Goal: Check status: Check status

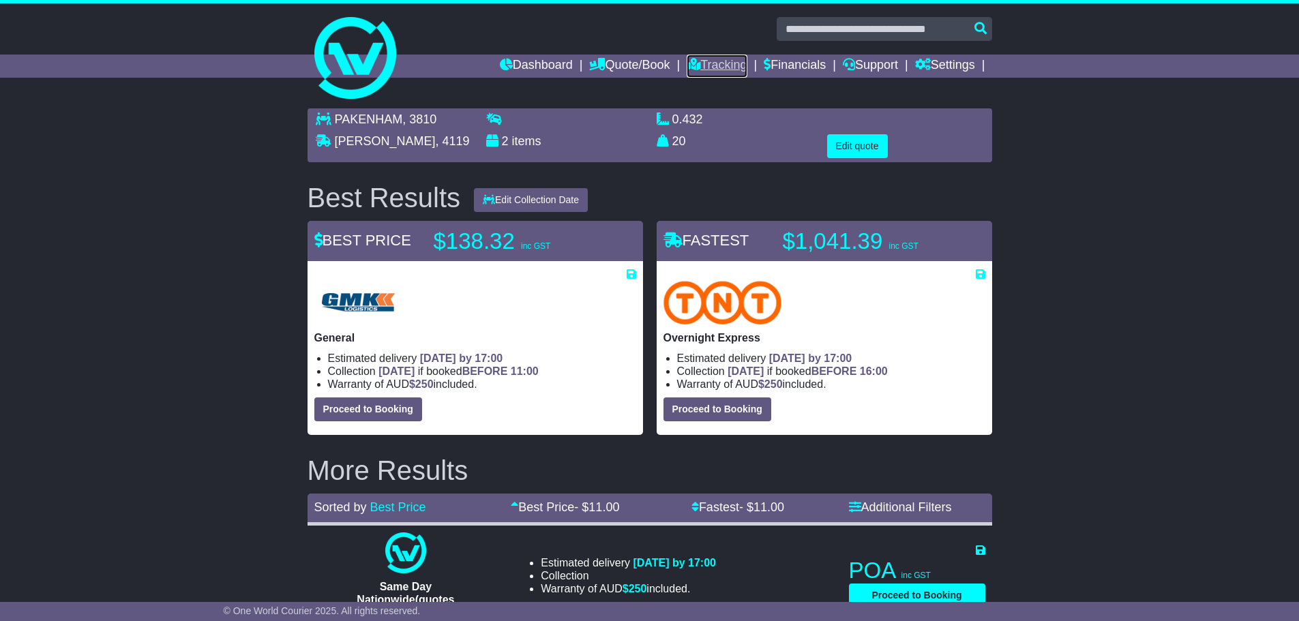
click at [705, 67] on link "Tracking" at bounding box center [717, 66] width 60 height 23
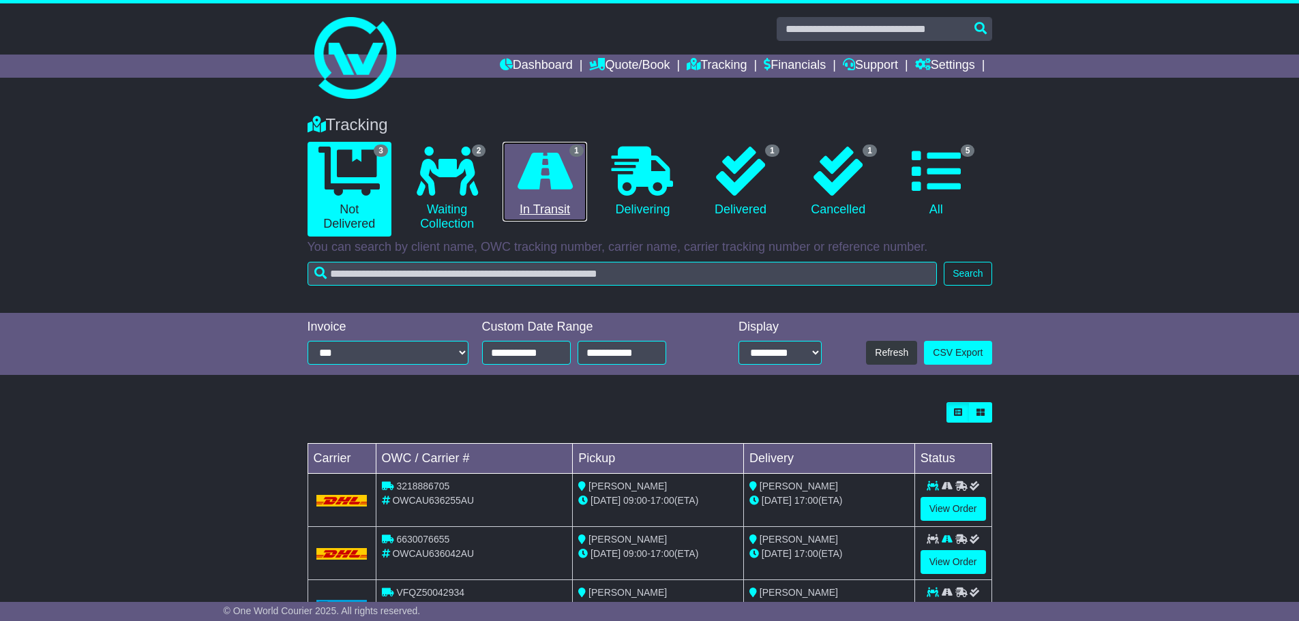
click at [556, 199] on link "1 In Transit" at bounding box center [545, 182] width 84 height 80
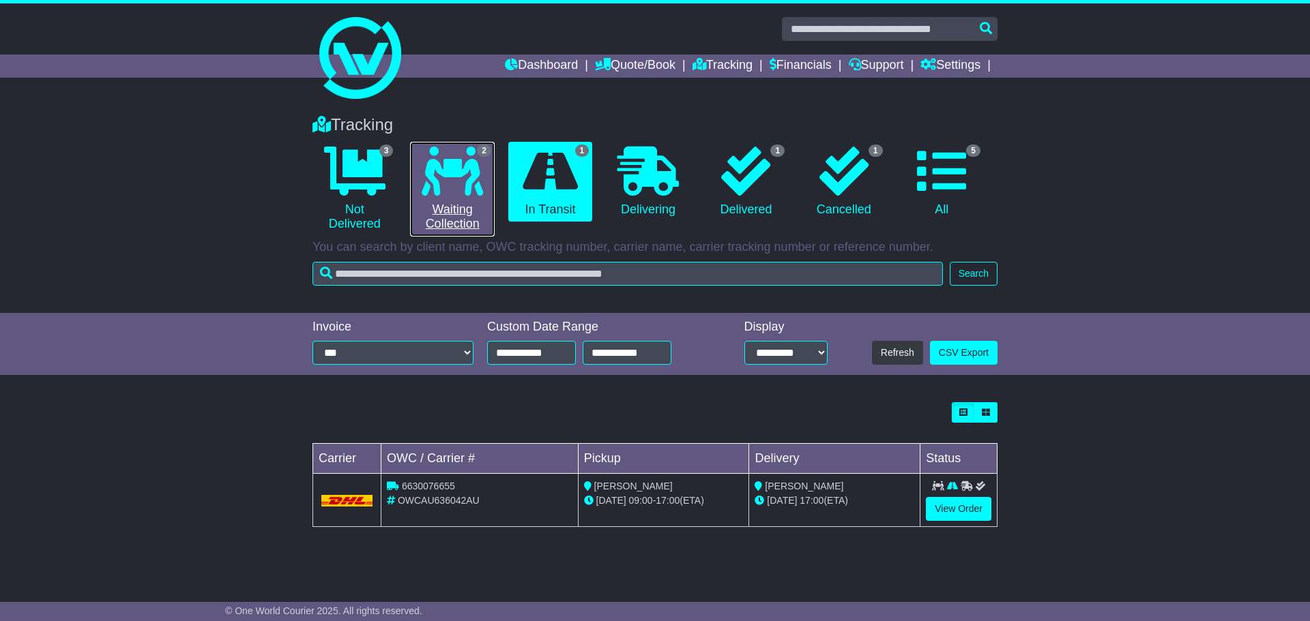
click at [433, 200] on link "2 Waiting Collection" at bounding box center [452, 189] width 84 height 95
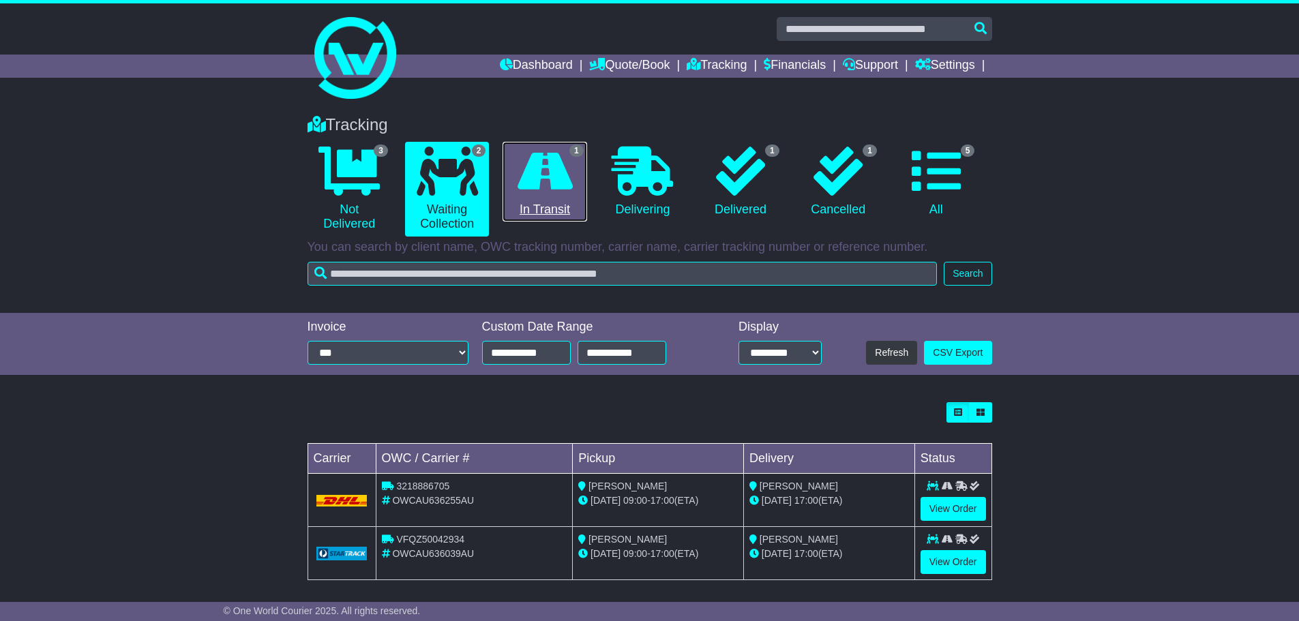
click at [541, 173] on icon at bounding box center [545, 171] width 55 height 49
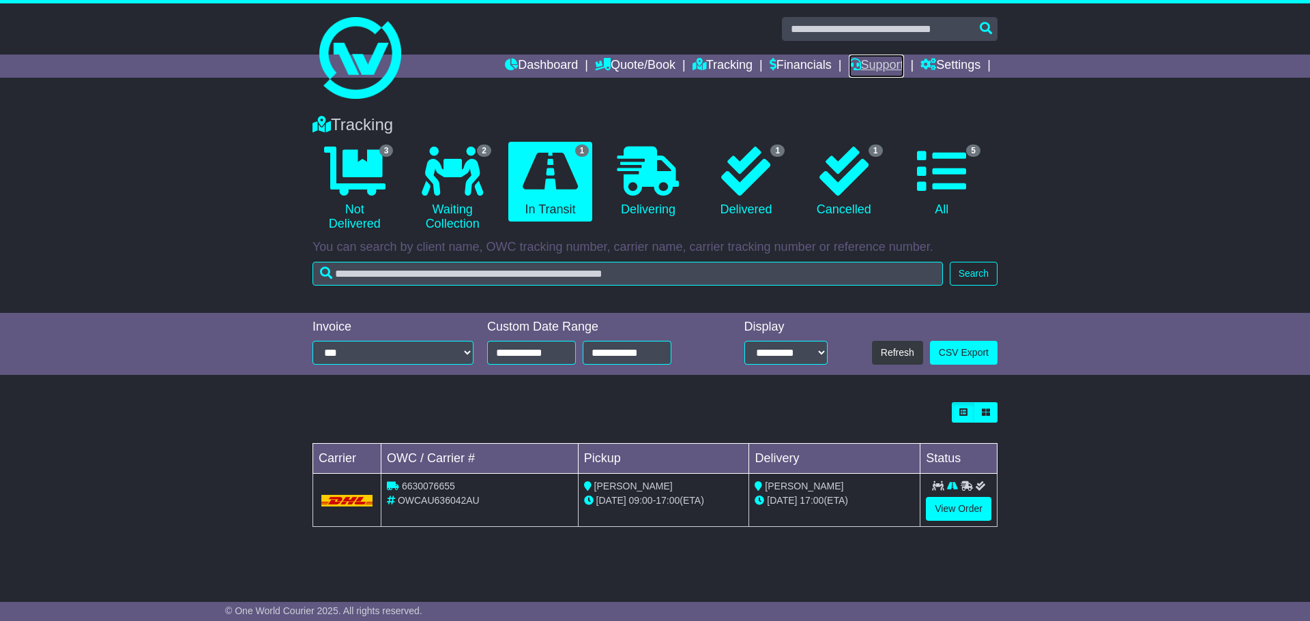
click at [873, 66] on link "Support" at bounding box center [875, 66] width 55 height 23
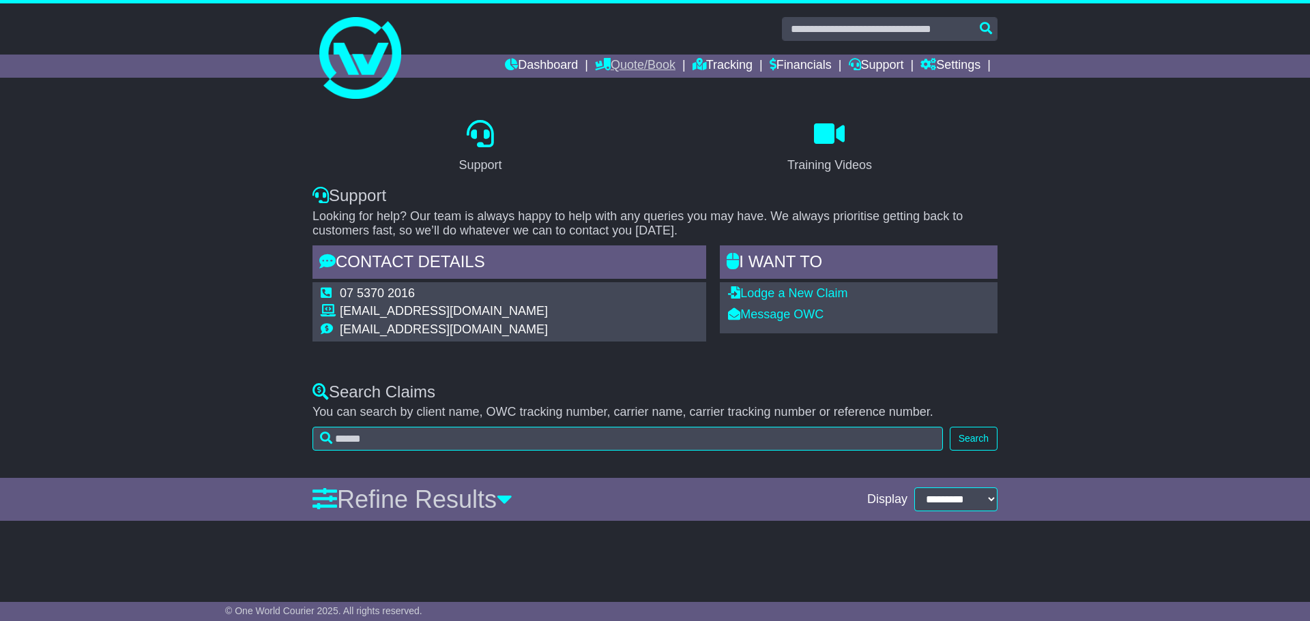
click at [617, 60] on link "Quote/Book" at bounding box center [635, 66] width 80 height 23
click at [199, 200] on div "Support Training Videos Support Looking for help? Our team is always happy to h…" at bounding box center [655, 235] width 1310 height 267
click at [535, 63] on link "Dashboard" at bounding box center [541, 66] width 73 height 23
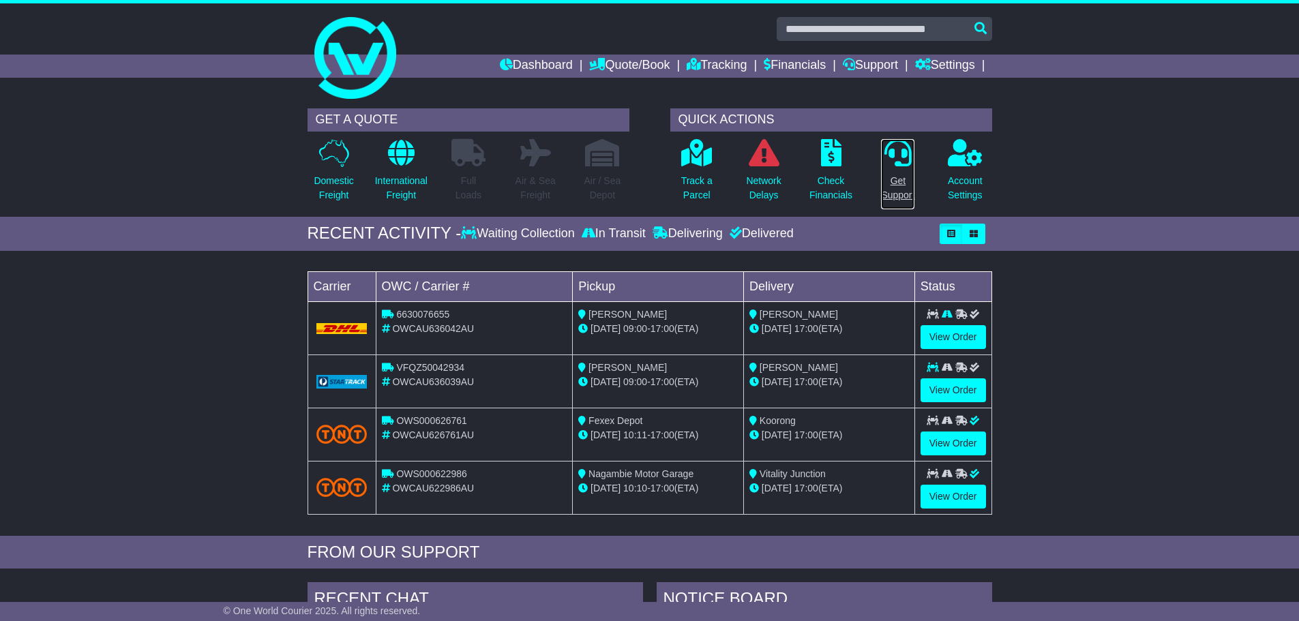
click at [898, 175] on p "Get Support" at bounding box center [897, 188] width 33 height 29
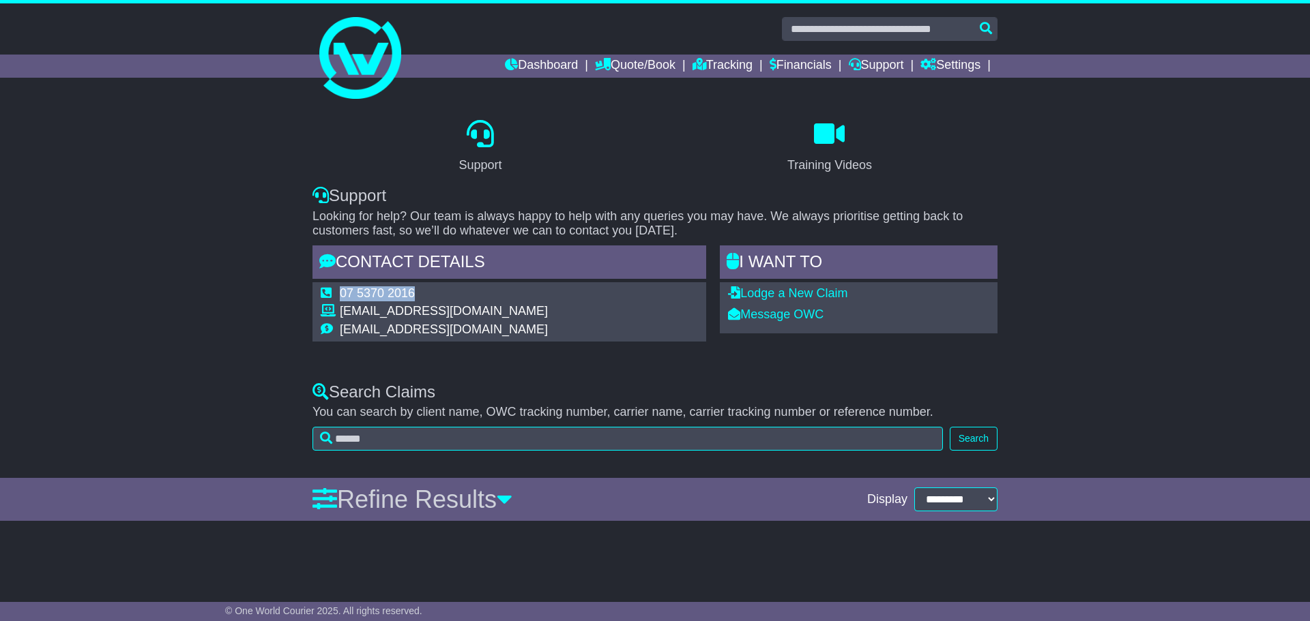
drag, startPoint x: 405, startPoint y: 297, endPoint x: 342, endPoint y: 290, distance: 63.9
click at [342, 290] on td "07 5370 2016" at bounding box center [444, 295] width 208 height 18
copy td "07 5370 2016"
click at [701, 61] on link "Tracking" at bounding box center [722, 66] width 60 height 23
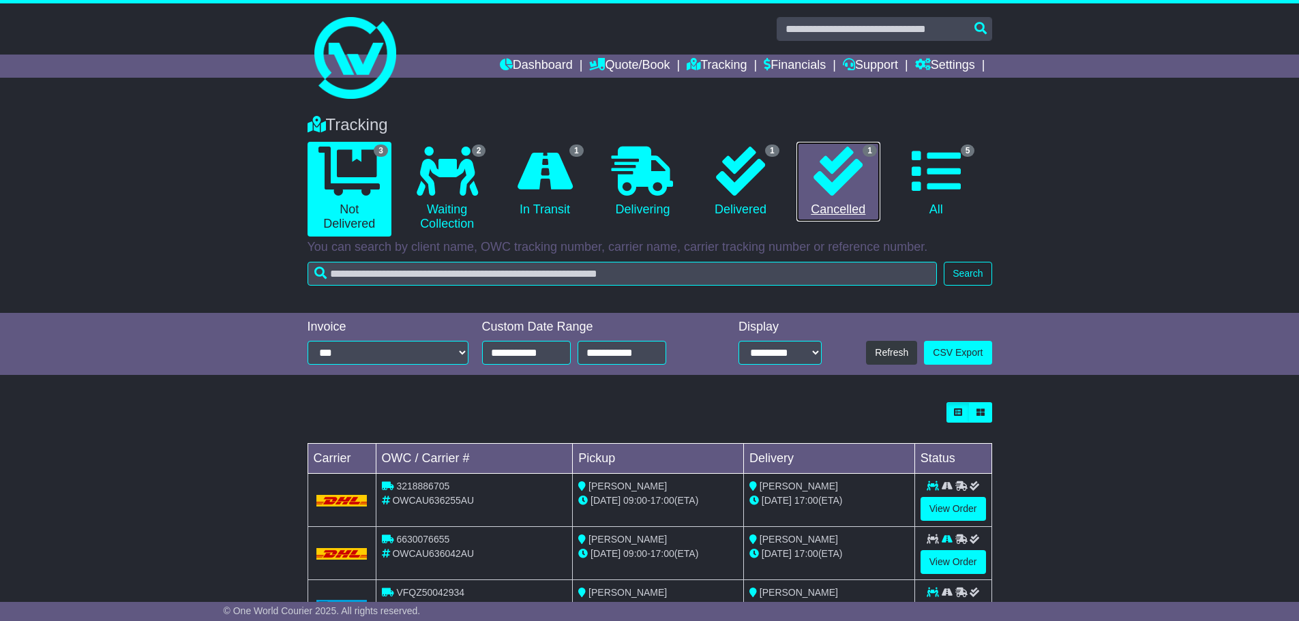
click at [852, 182] on icon at bounding box center [838, 171] width 49 height 49
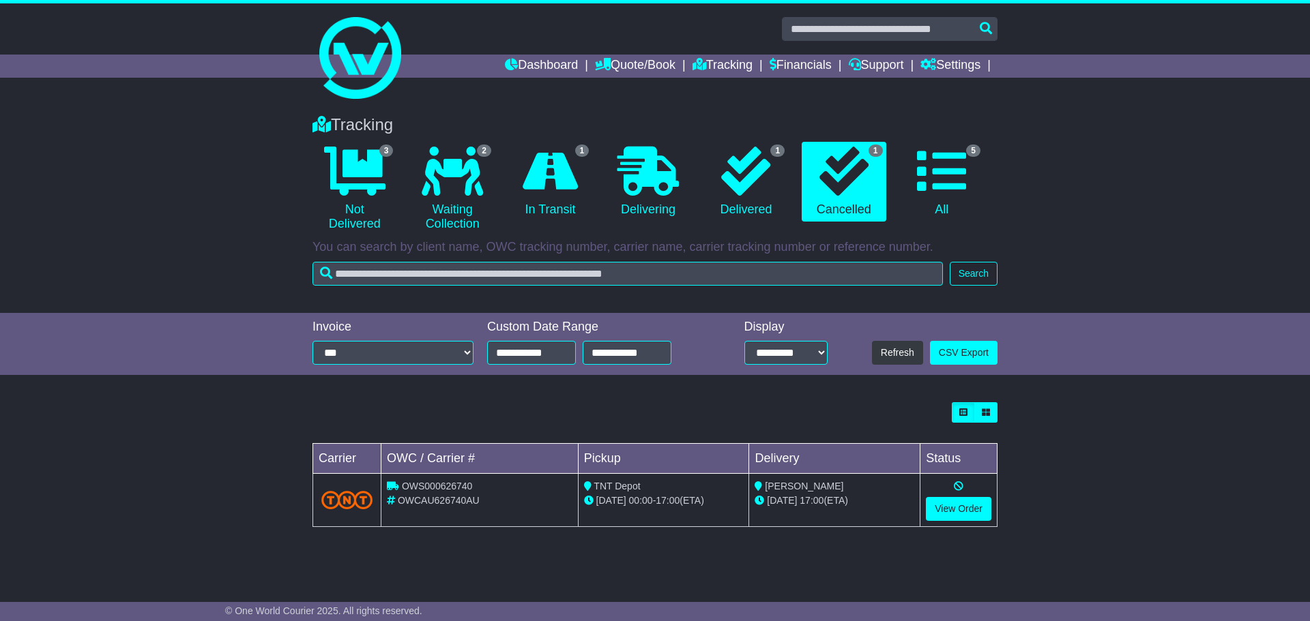
click at [234, 399] on div "Loading... No bookings found Carrier OWC / Carrier # Pickup Delivery Status OWS…" at bounding box center [655, 472] width 1310 height 153
click at [471, 187] on icon at bounding box center [452, 171] width 61 height 49
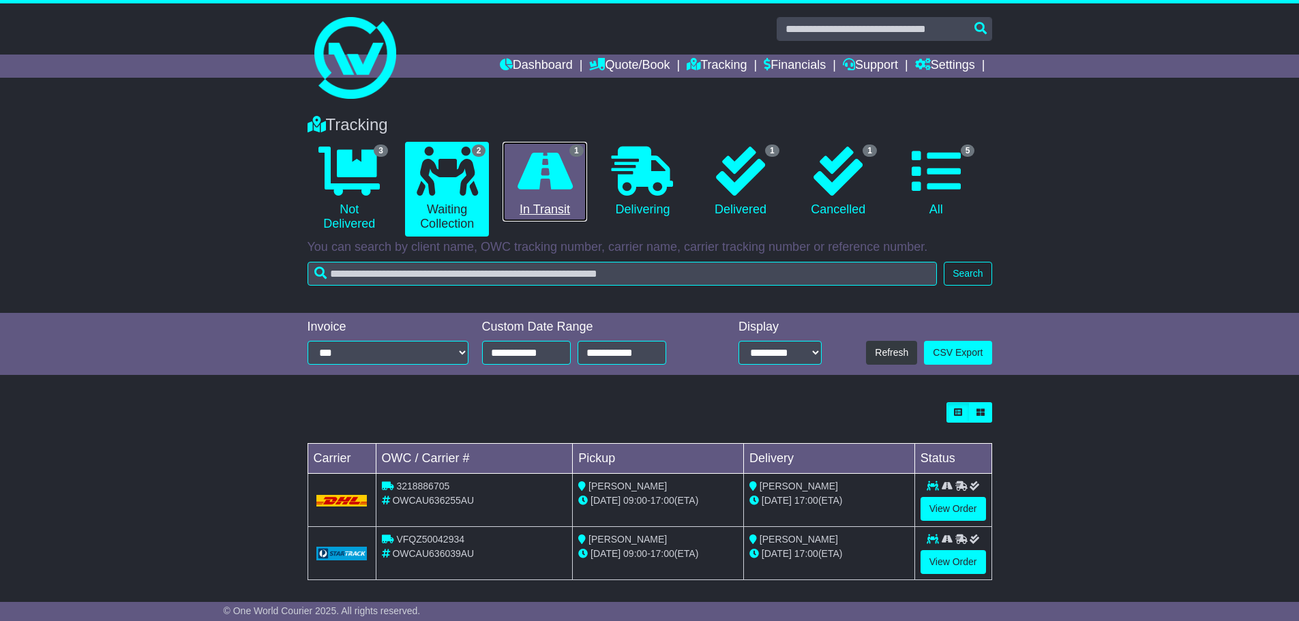
click at [533, 190] on icon at bounding box center [545, 171] width 55 height 49
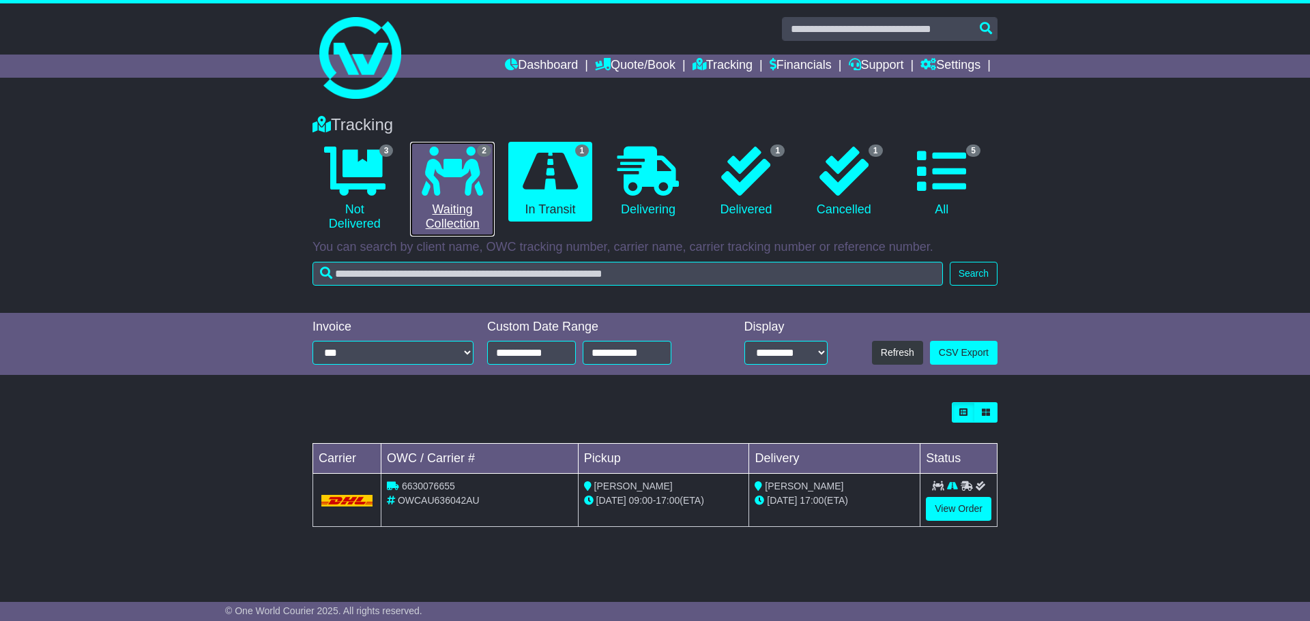
click at [439, 177] on icon at bounding box center [452, 171] width 61 height 49
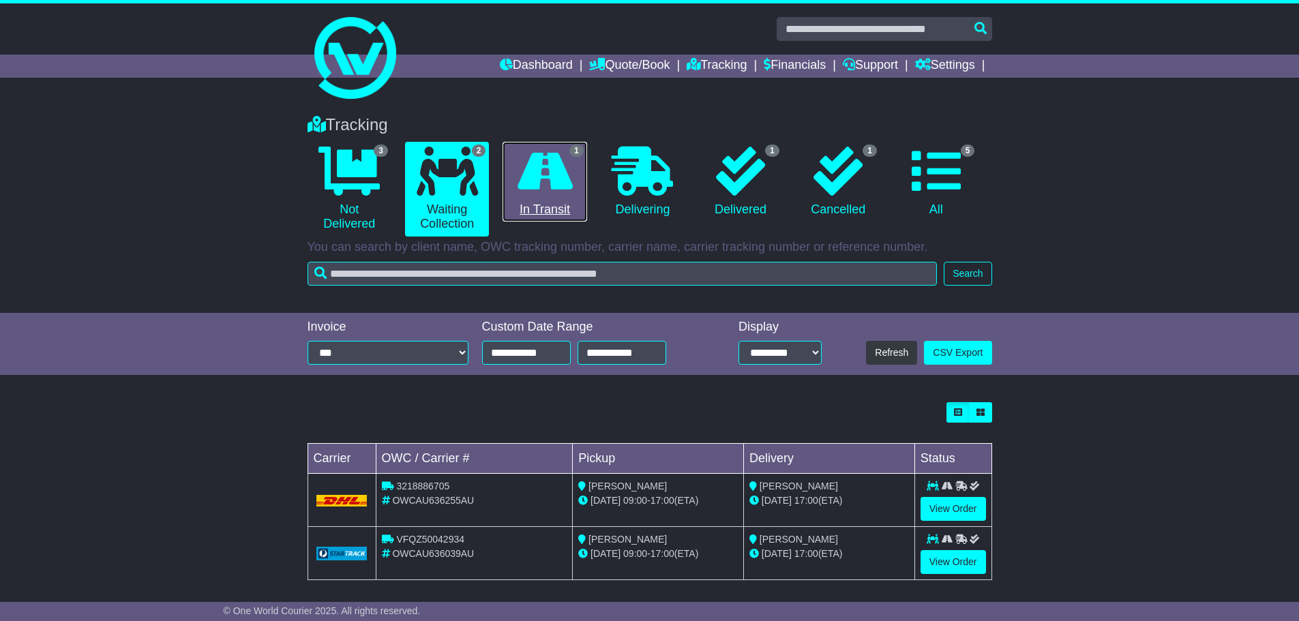
click at [537, 181] on icon at bounding box center [545, 171] width 55 height 49
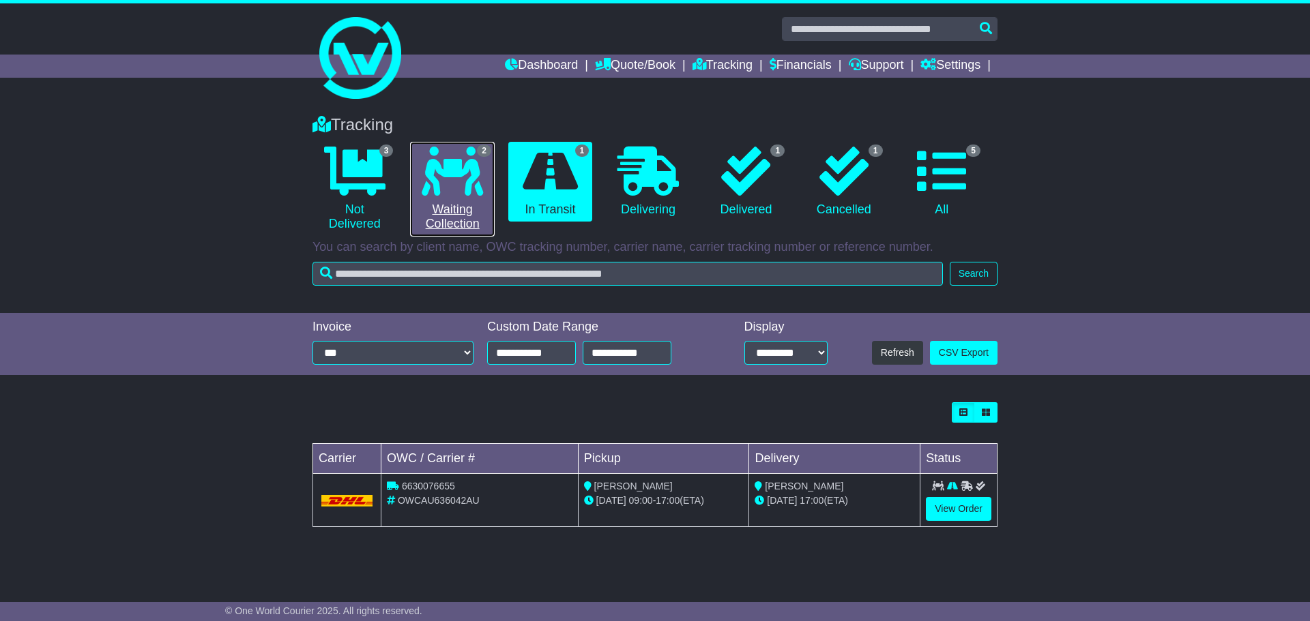
click at [463, 184] on icon at bounding box center [452, 171] width 61 height 49
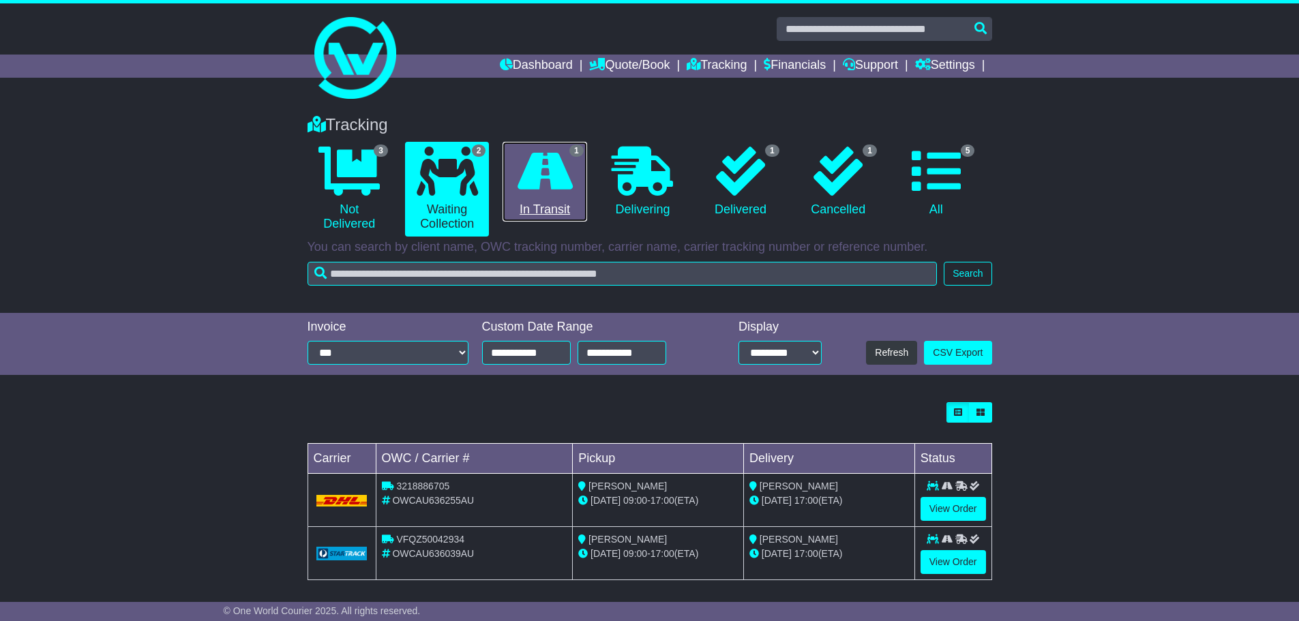
click at [561, 178] on icon at bounding box center [545, 171] width 55 height 49
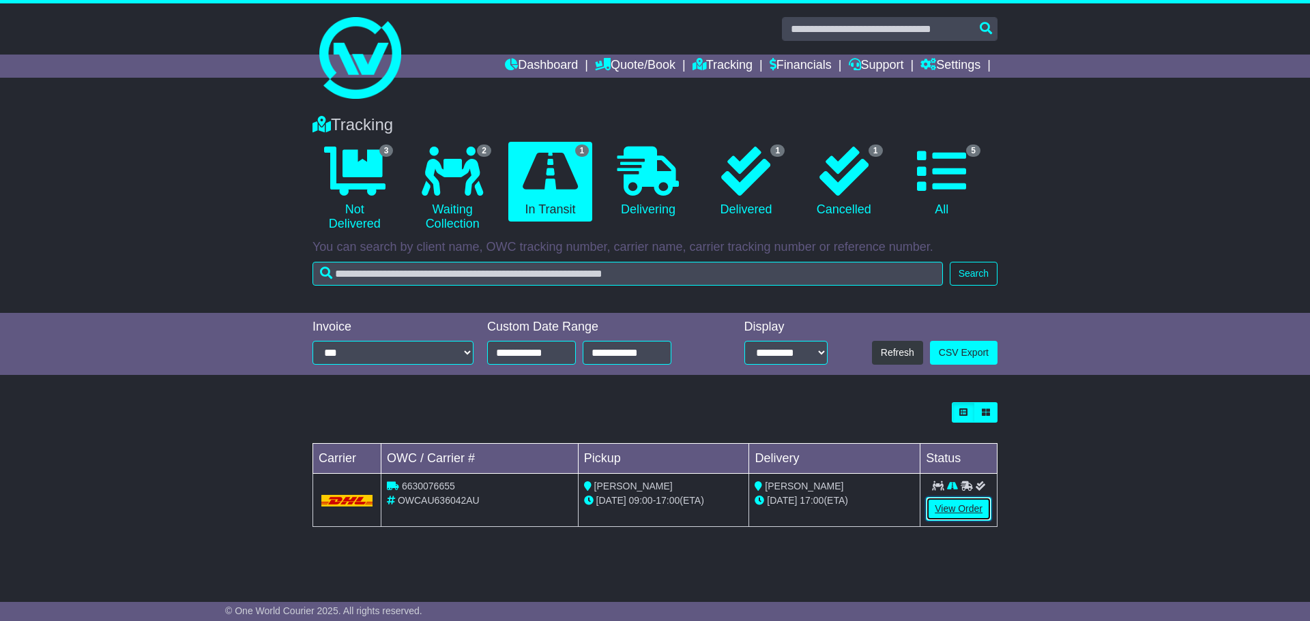
click at [962, 507] on link "View Order" at bounding box center [958, 509] width 65 height 24
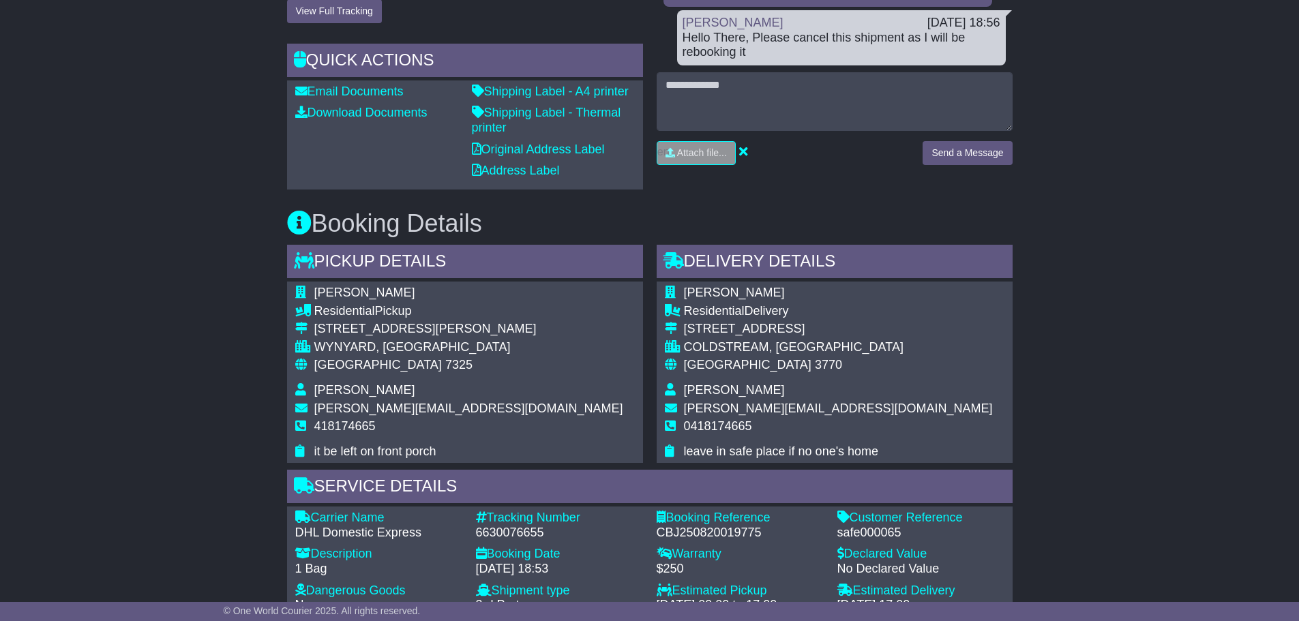
scroll to position [477, 0]
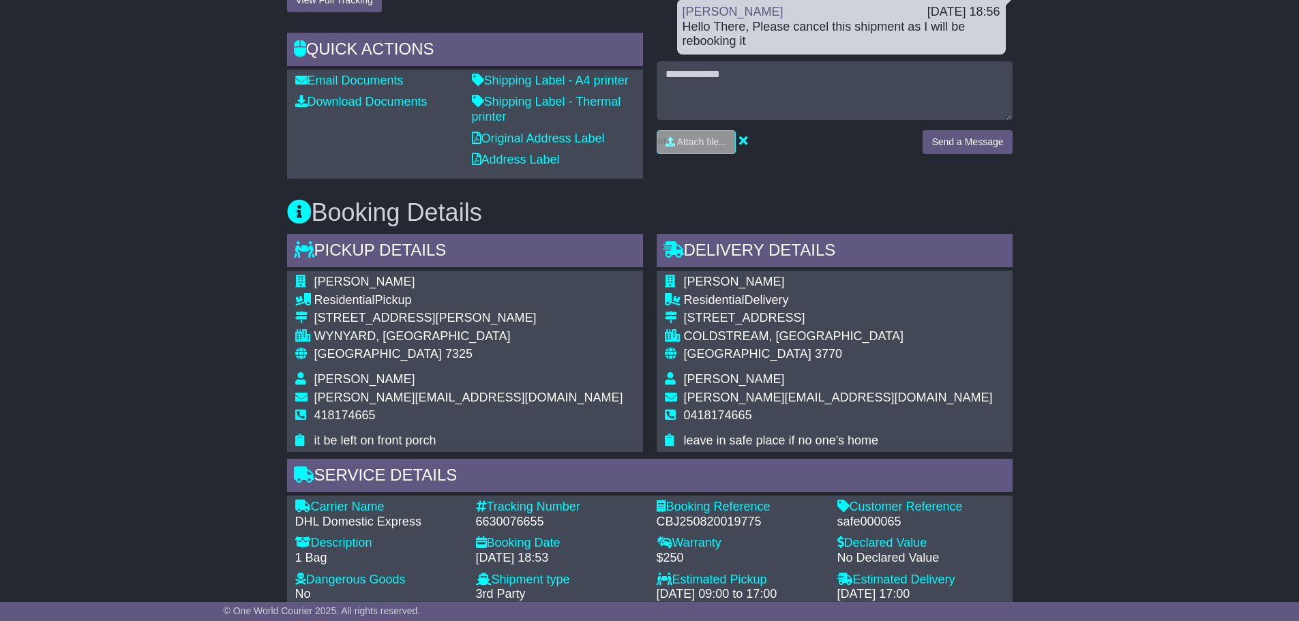
click at [113, 340] on div "Email Download Tracking Pricing Insurance" at bounding box center [649, 430] width 1299 height 1344
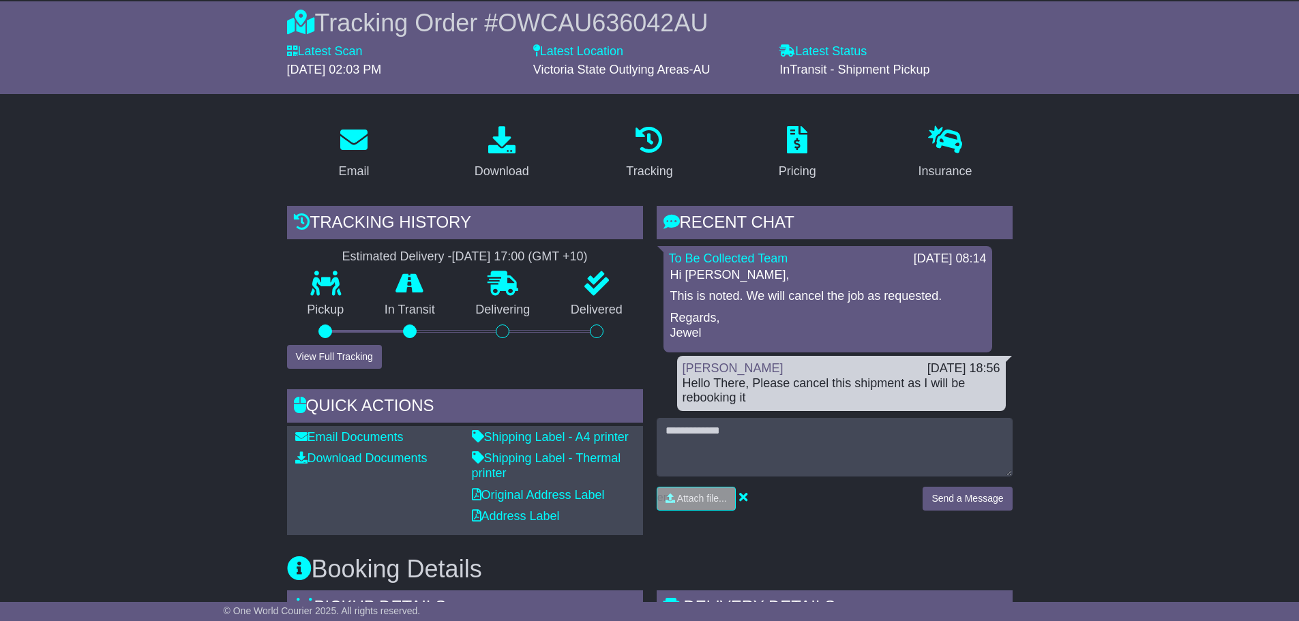
scroll to position [0, 0]
